Goal: Find specific page/section: Find specific page/section

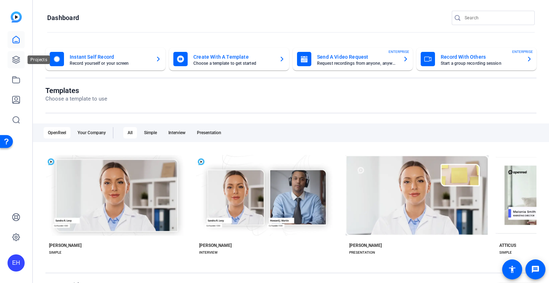
click at [14, 60] on icon at bounding box center [16, 59] width 9 height 9
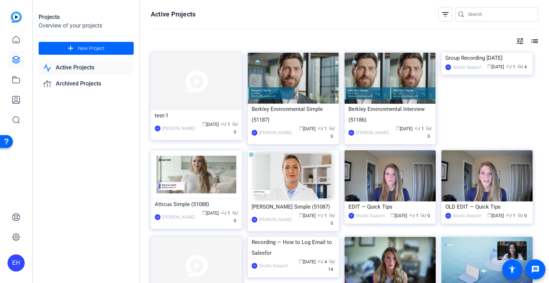
click at [206, 230] on div "Atticus Simple (51088) SM [PERSON_NAME] calendar_today [DATE] group / 1 radio /…" at bounding box center [199, 193] width 97 height 87
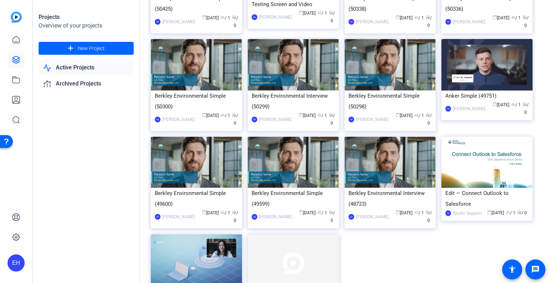
scroll to position [470, 0]
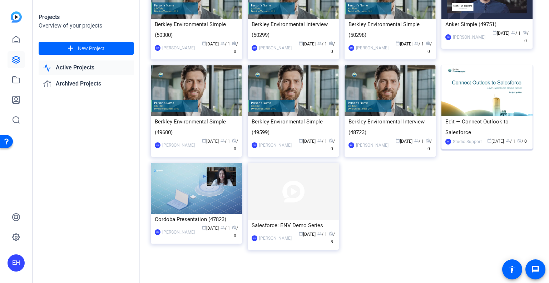
click at [477, 78] on img at bounding box center [486, 90] width 91 height 51
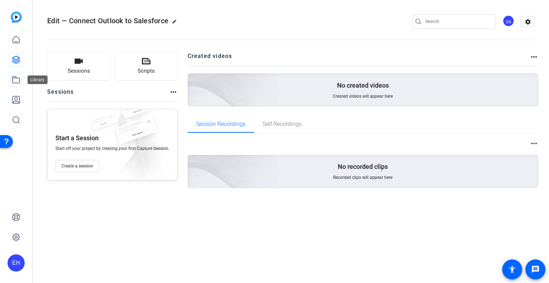
click at [14, 76] on icon at bounding box center [16, 79] width 9 height 9
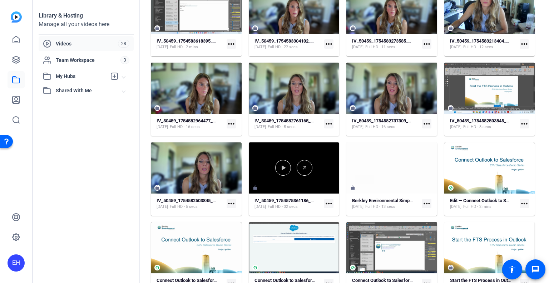
scroll to position [239, 0]
